Goal: Navigation & Orientation: Find specific page/section

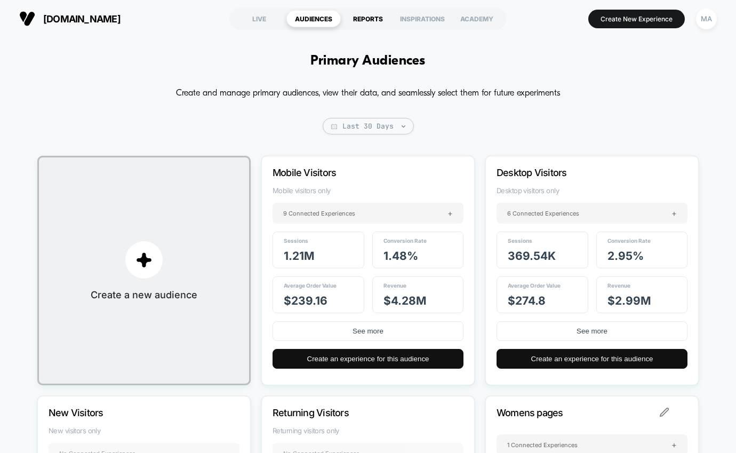
click at [365, 18] on div "REPORTS" at bounding box center [368, 18] width 54 height 17
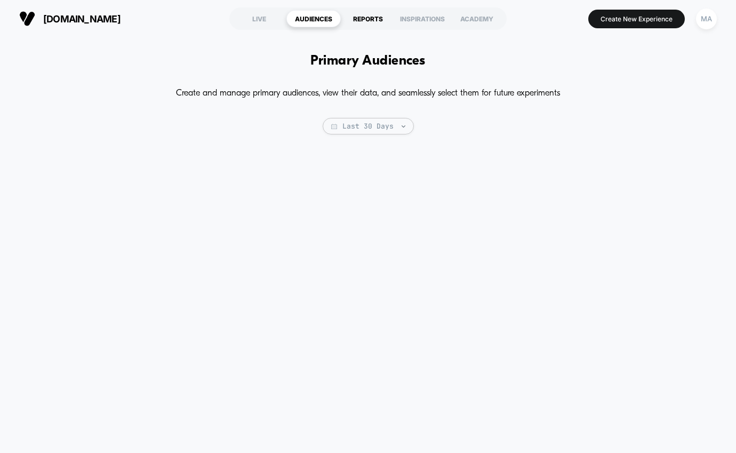
click at [370, 21] on div "REPORTS" at bounding box center [368, 18] width 54 height 17
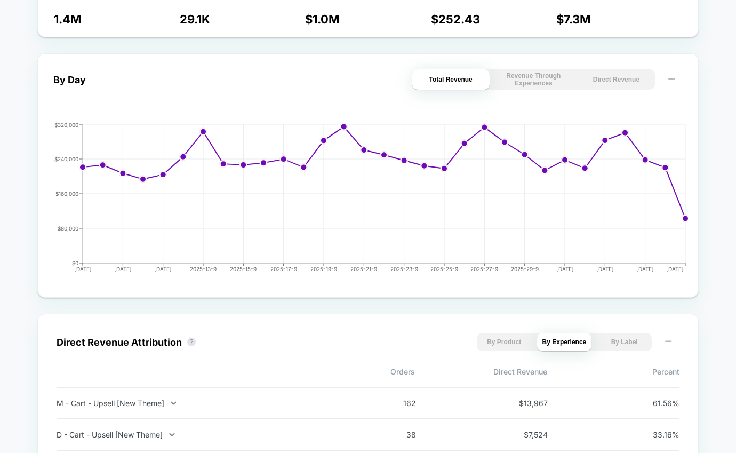
scroll to position [410, 0]
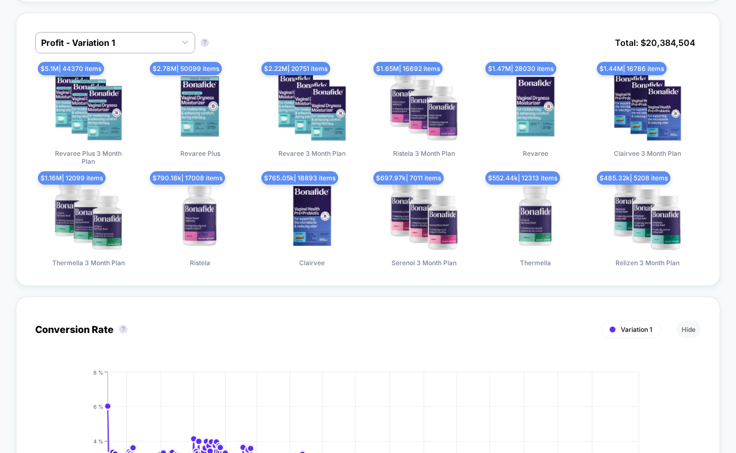
scroll to position [785, 0]
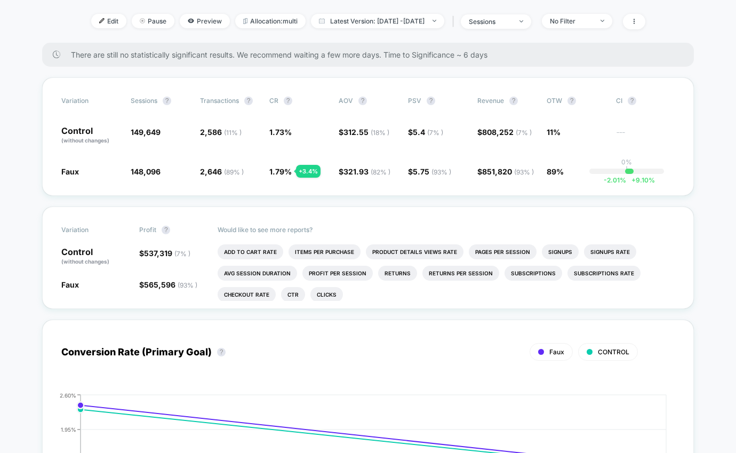
scroll to position [136, 0]
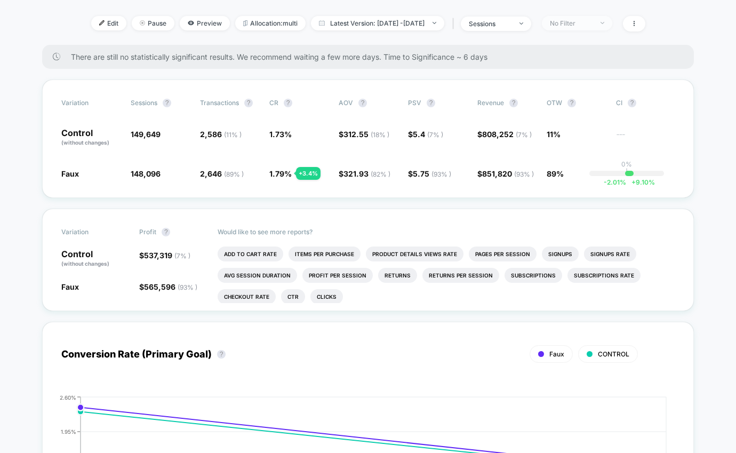
click at [613, 23] on span "No Filter" at bounding box center [577, 23] width 70 height 14
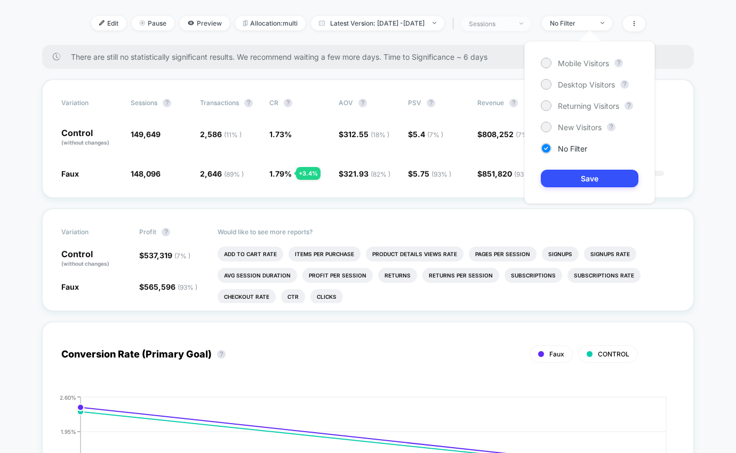
click at [523, 23] on img at bounding box center [522, 23] width 4 height 2
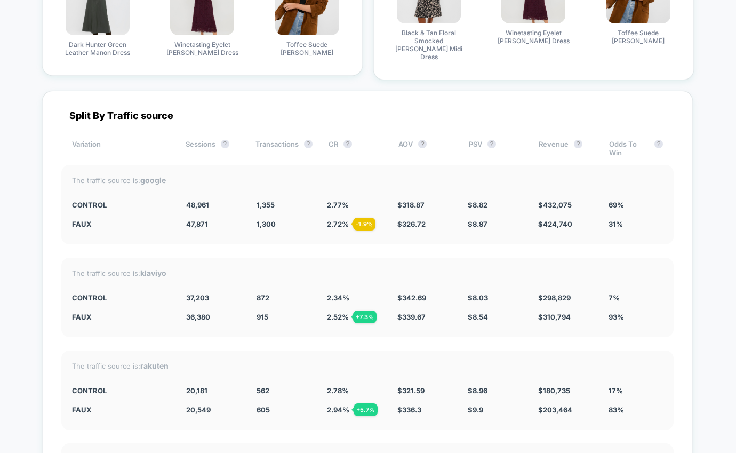
scroll to position [1917, 0]
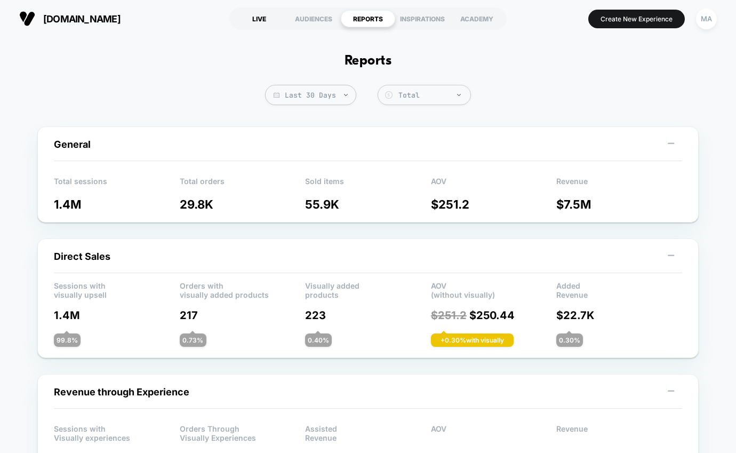
click at [257, 15] on div "LIVE" at bounding box center [259, 18] width 54 height 17
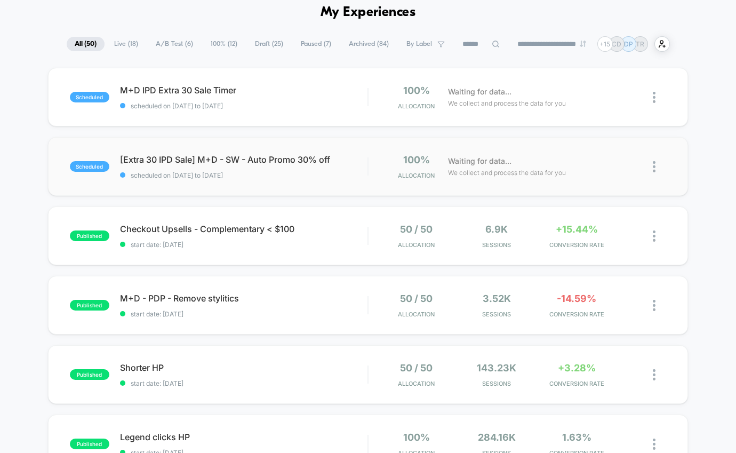
scroll to position [50, 0]
